Goal: Task Accomplishment & Management: Manage account settings

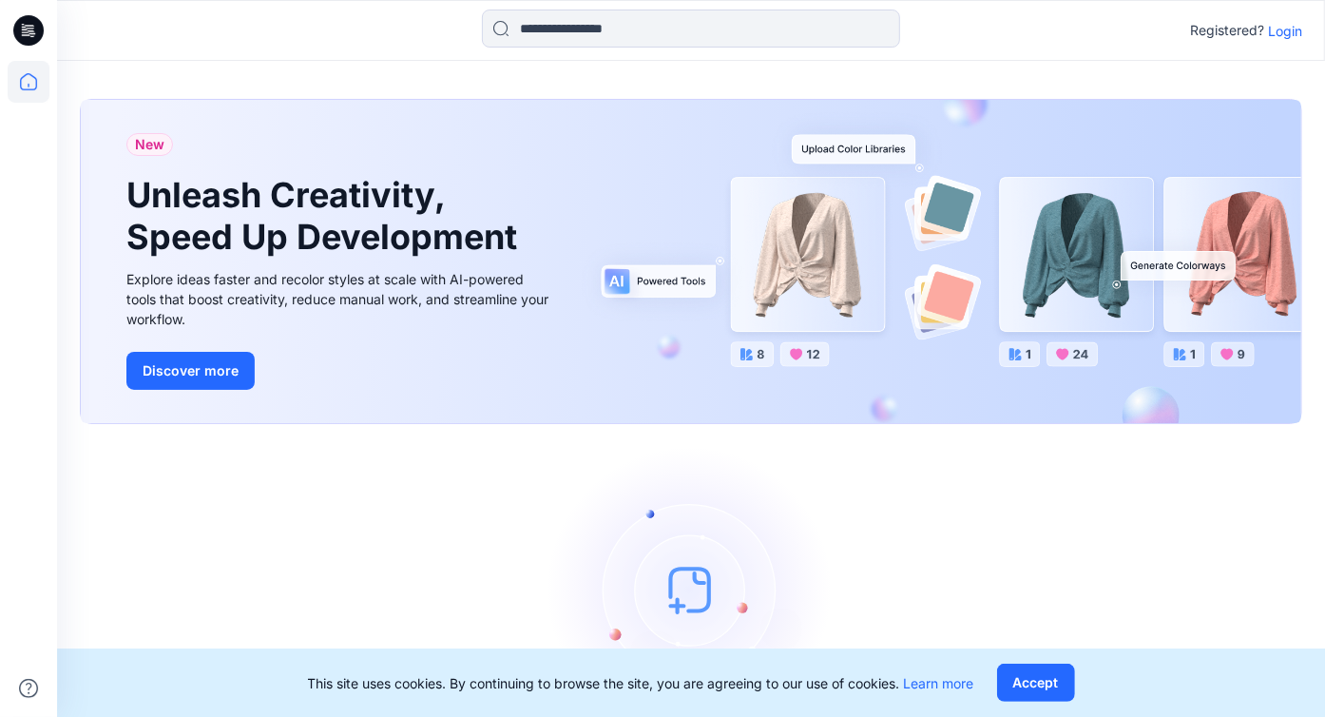
click at [29, 18] on icon at bounding box center [28, 30] width 30 height 30
click at [34, 22] on icon at bounding box center [28, 30] width 30 height 30
click at [1286, 28] on p "Login" at bounding box center [1285, 31] width 34 height 20
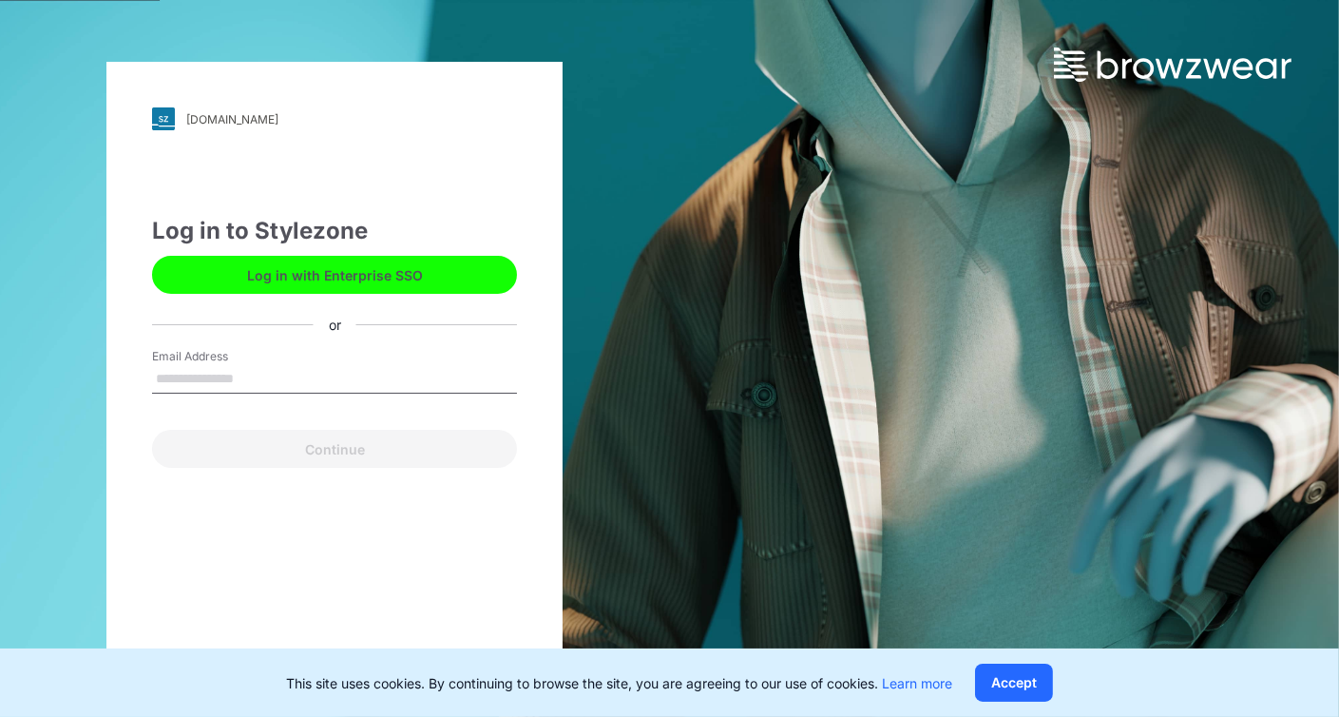
click at [247, 382] on input "Email Address" at bounding box center [334, 379] width 365 height 29
type input "**********"
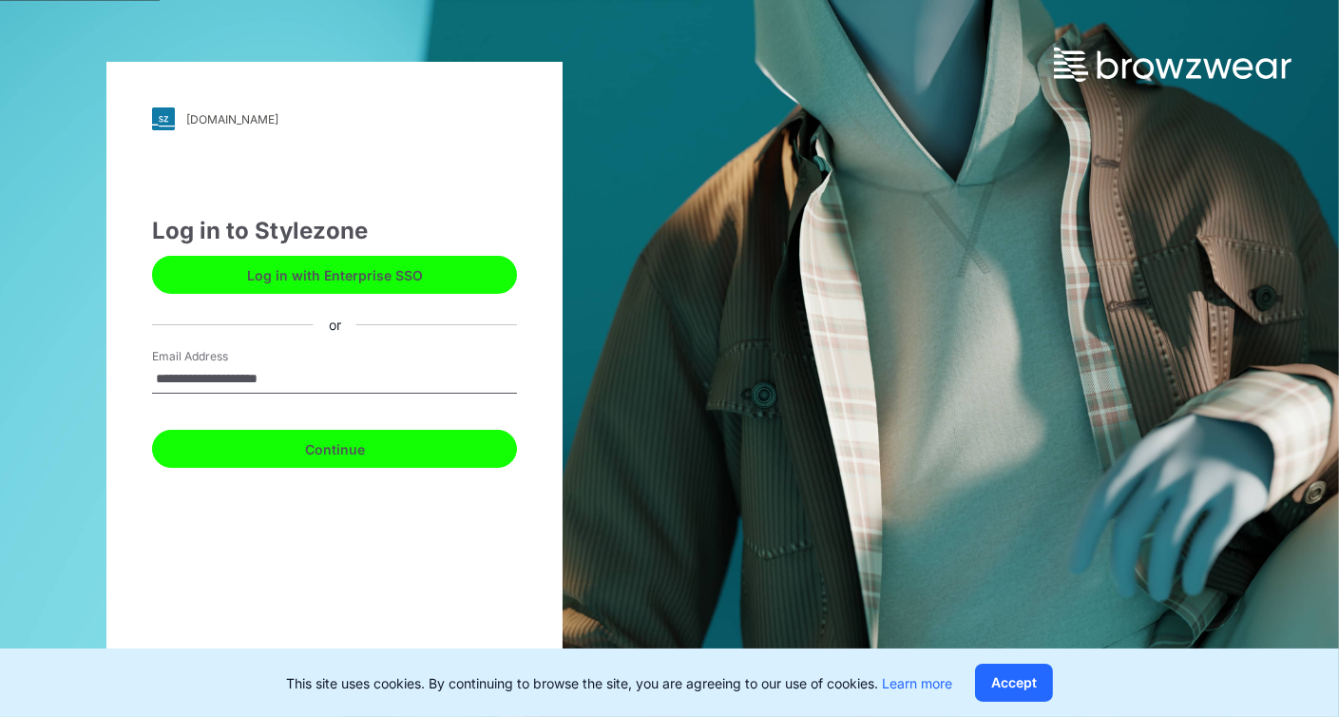
click at [290, 442] on button "Continue" at bounding box center [334, 449] width 365 height 38
